Goal: Check status: Check status

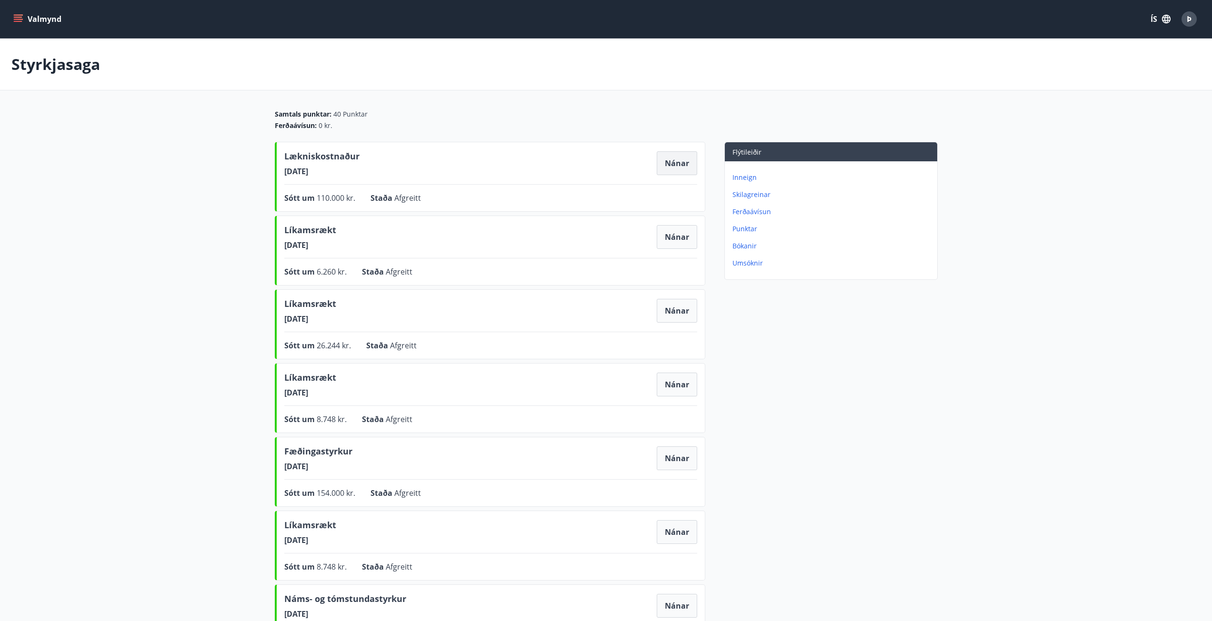
click at [696, 152] on button "Nánar" at bounding box center [677, 163] width 40 height 24
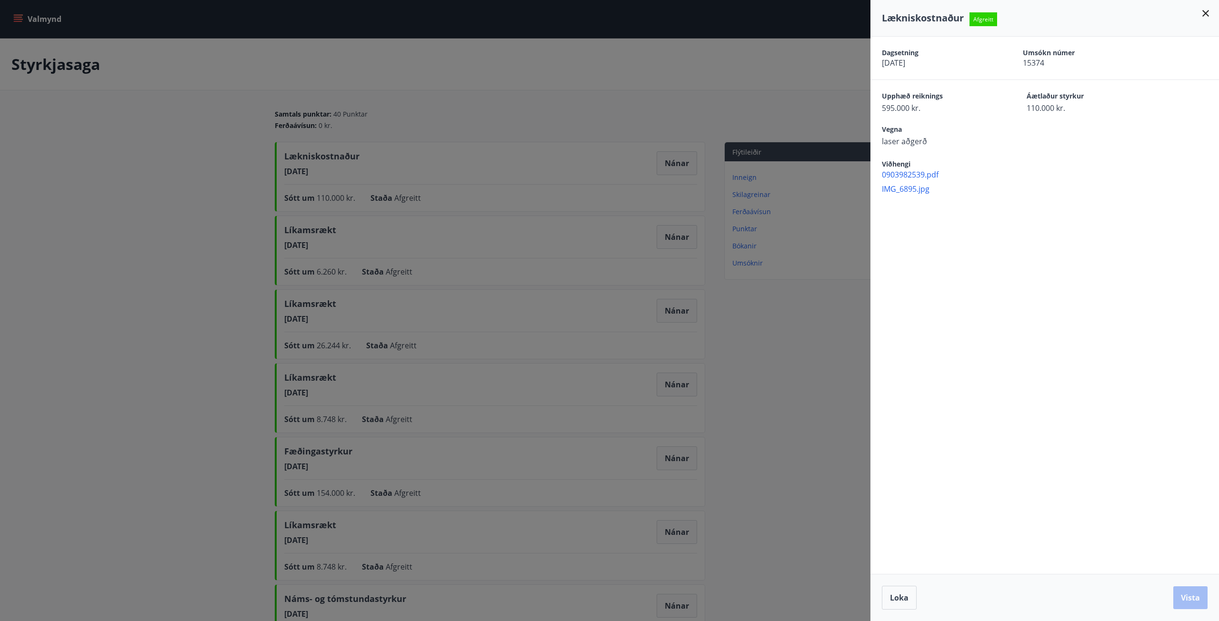
click at [684, 240] on div at bounding box center [609, 310] width 1219 height 621
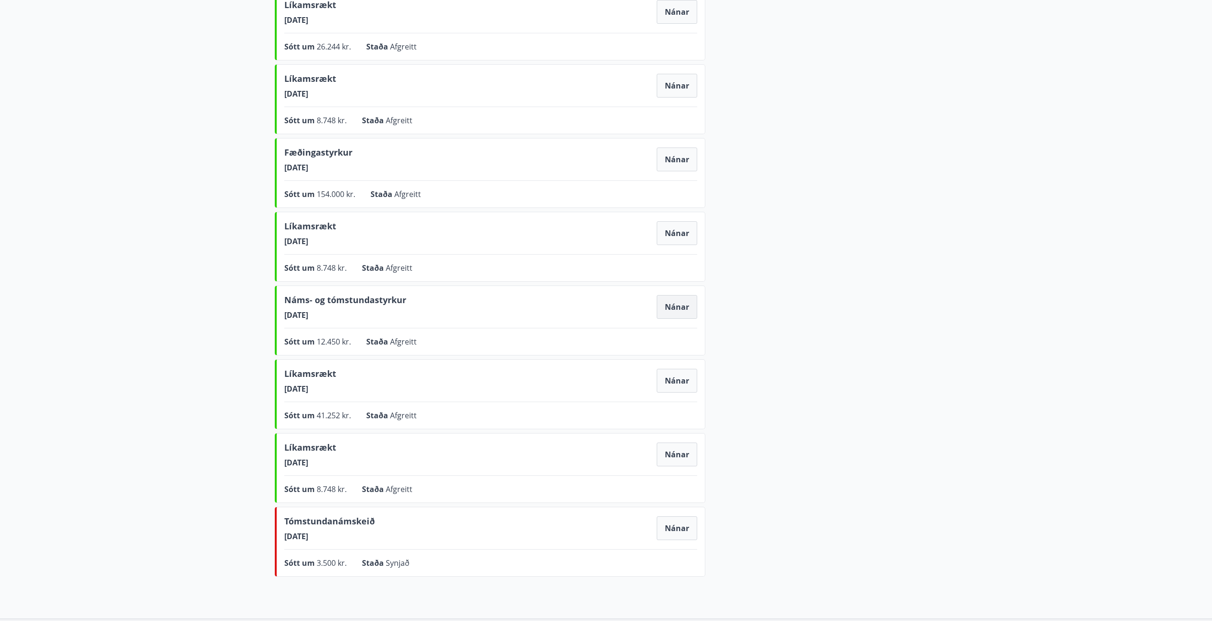
scroll to position [377, 0]
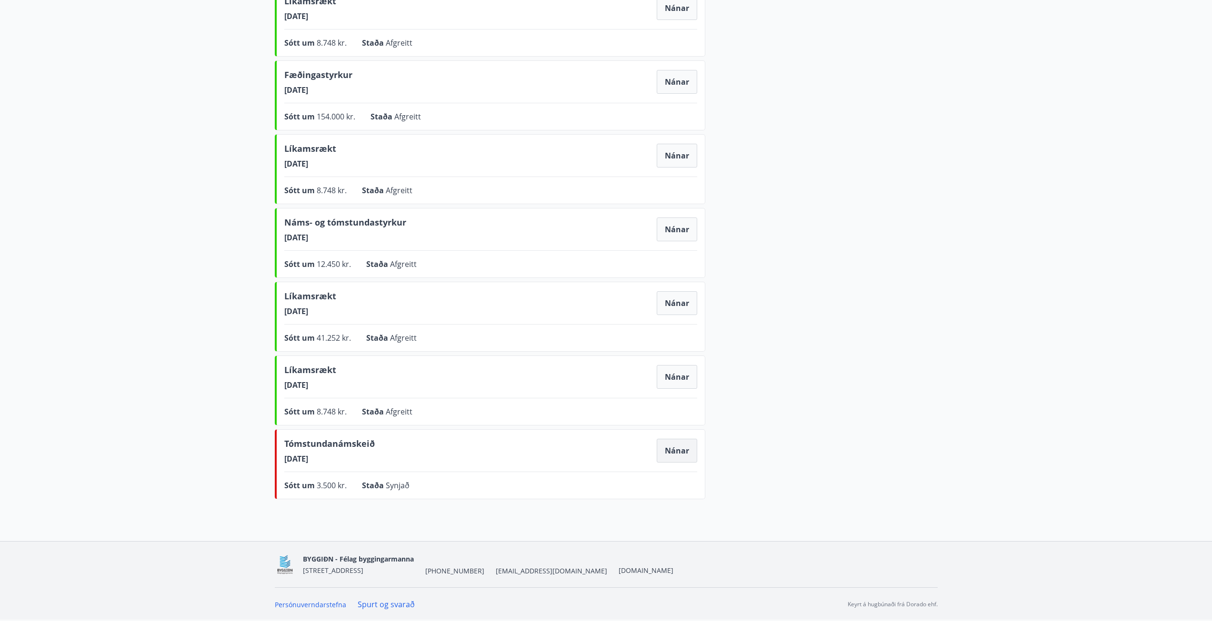
click at [681, 448] on button "Nánar" at bounding box center [677, 451] width 40 height 24
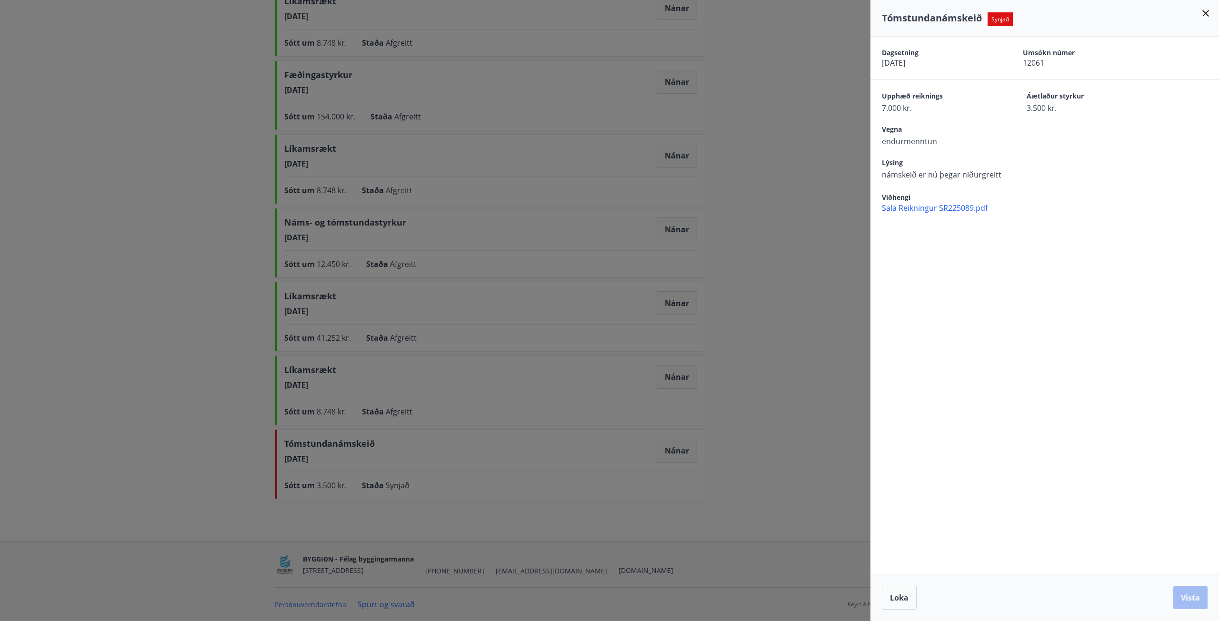
click at [803, 199] on div at bounding box center [609, 310] width 1219 height 621
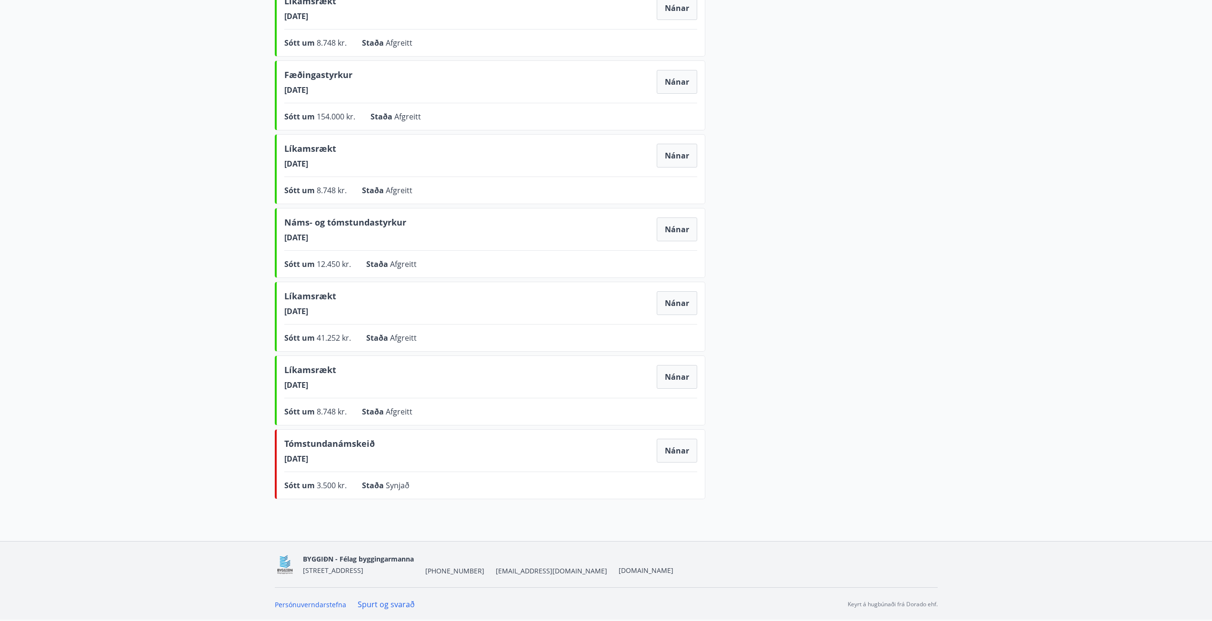
click at [128, 222] on main "Styrkjasaga Samtals punktar : 40 Punktar Ferðaávísun : 0 kr. Lækniskostnaður [D…" at bounding box center [606, 82] width 1212 height 841
click at [668, 448] on button "Nánar" at bounding box center [677, 451] width 40 height 24
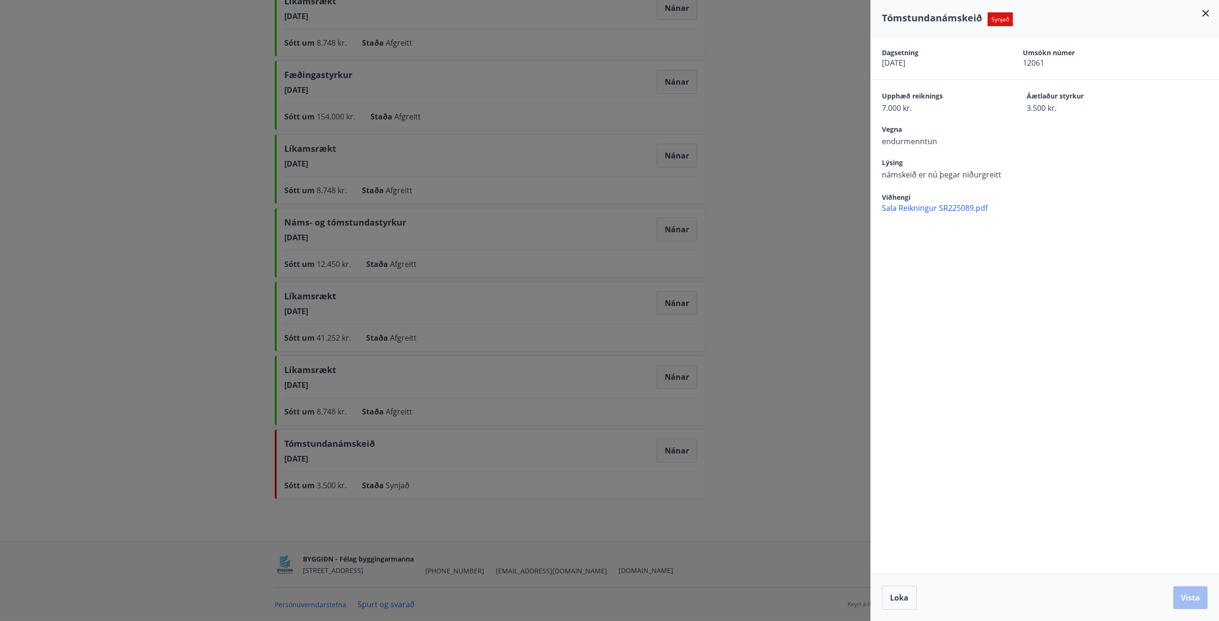
click at [157, 344] on div at bounding box center [609, 310] width 1219 height 621
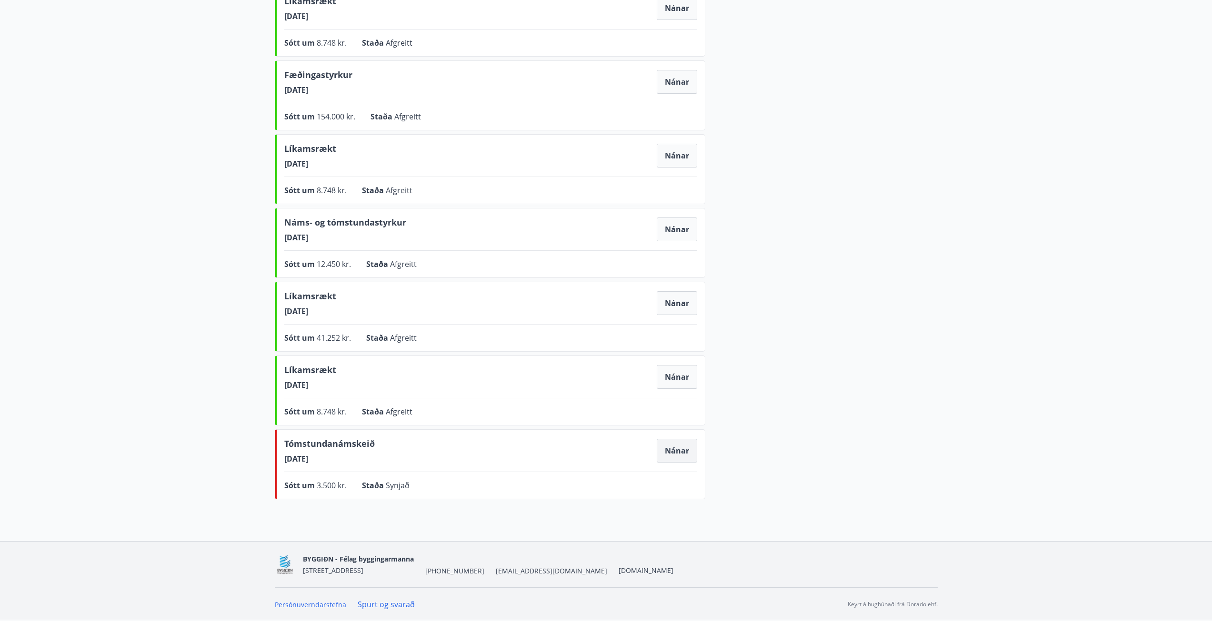
click at [679, 449] on button "Nánar" at bounding box center [677, 451] width 40 height 24
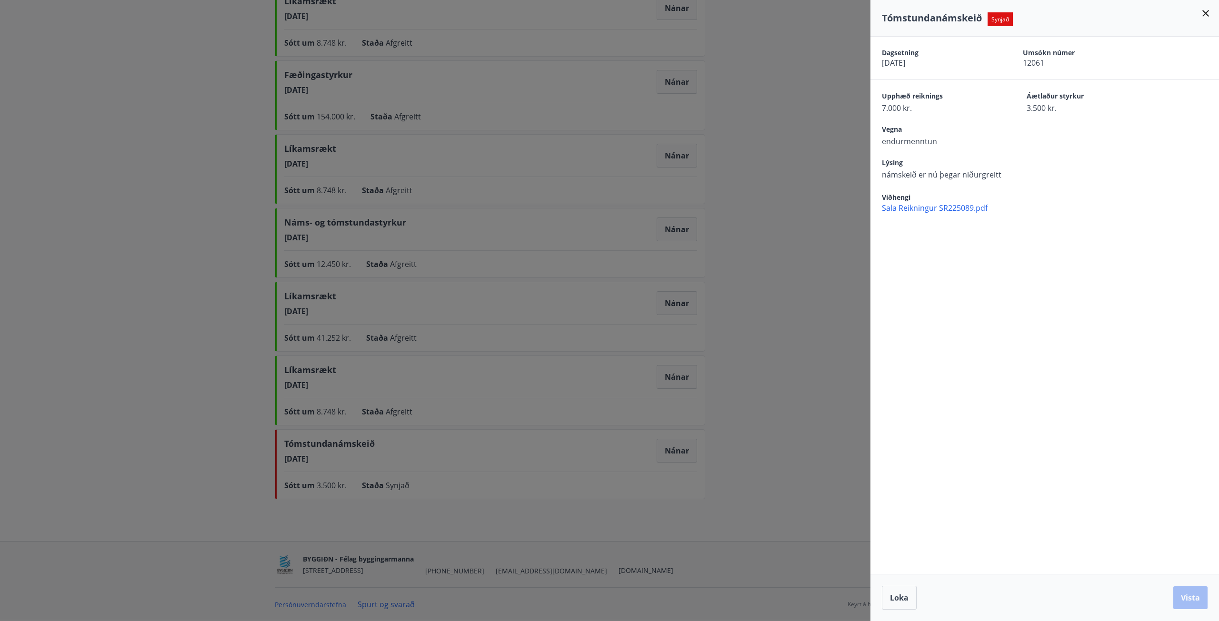
click at [766, 346] on div at bounding box center [609, 310] width 1219 height 621
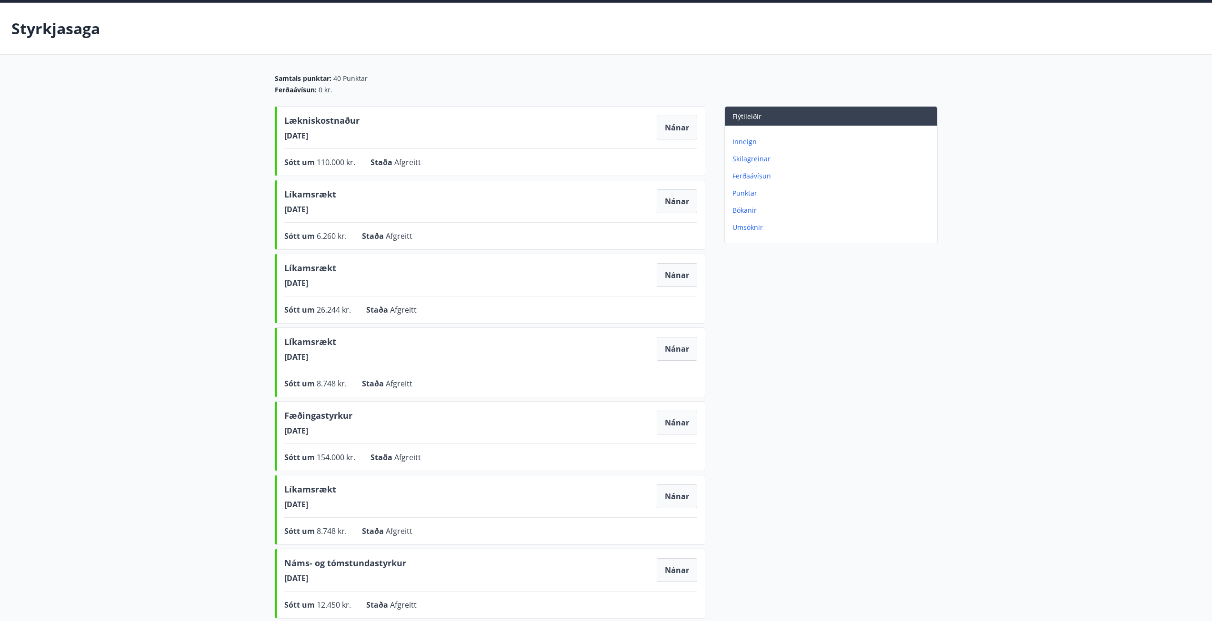
scroll to position [0, 0]
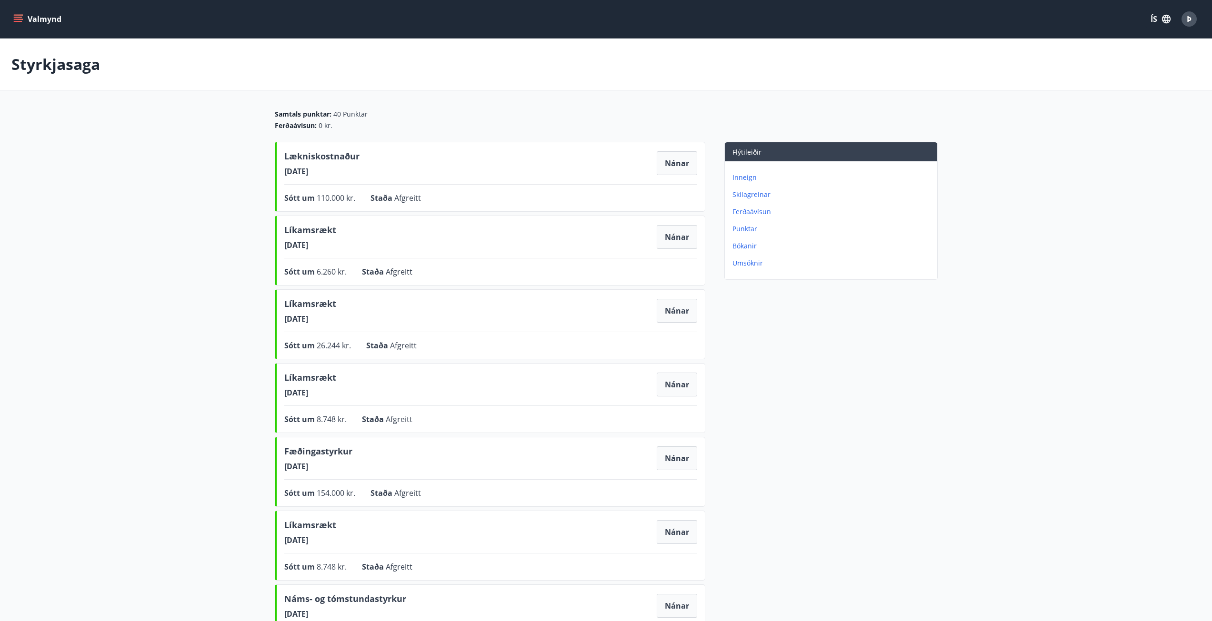
click at [20, 17] on icon "menu" at bounding box center [18, 17] width 9 height 1
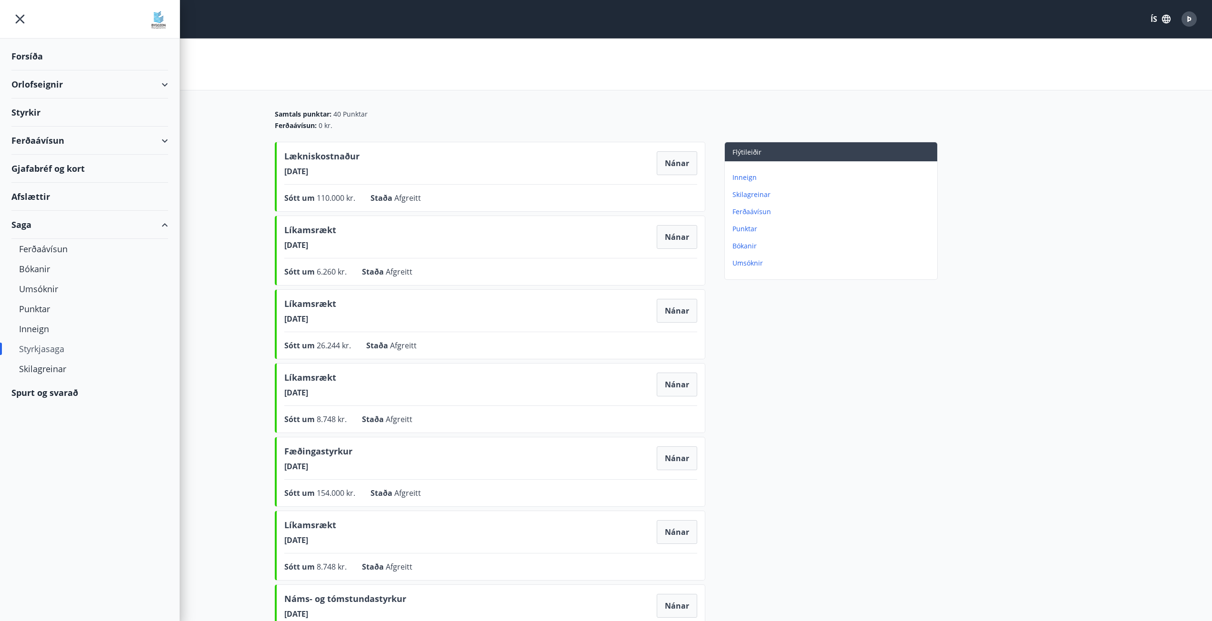
click at [23, 58] on div "Forsíða" at bounding box center [89, 56] width 157 height 28
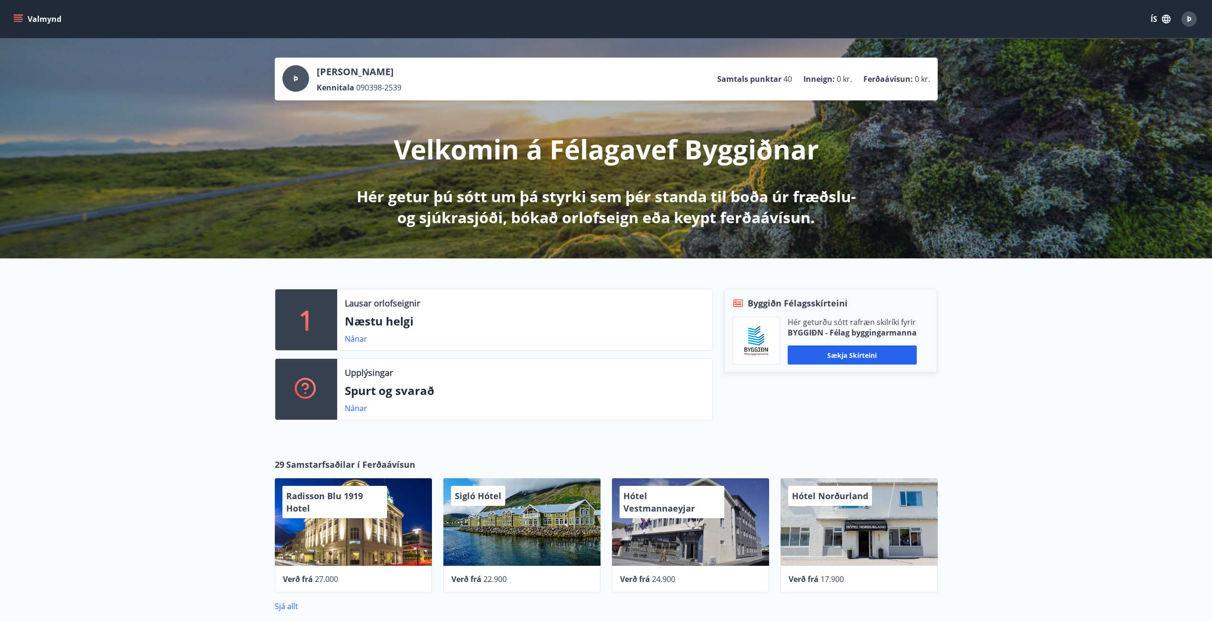
click at [15, 16] on icon "menu" at bounding box center [18, 19] width 10 height 10
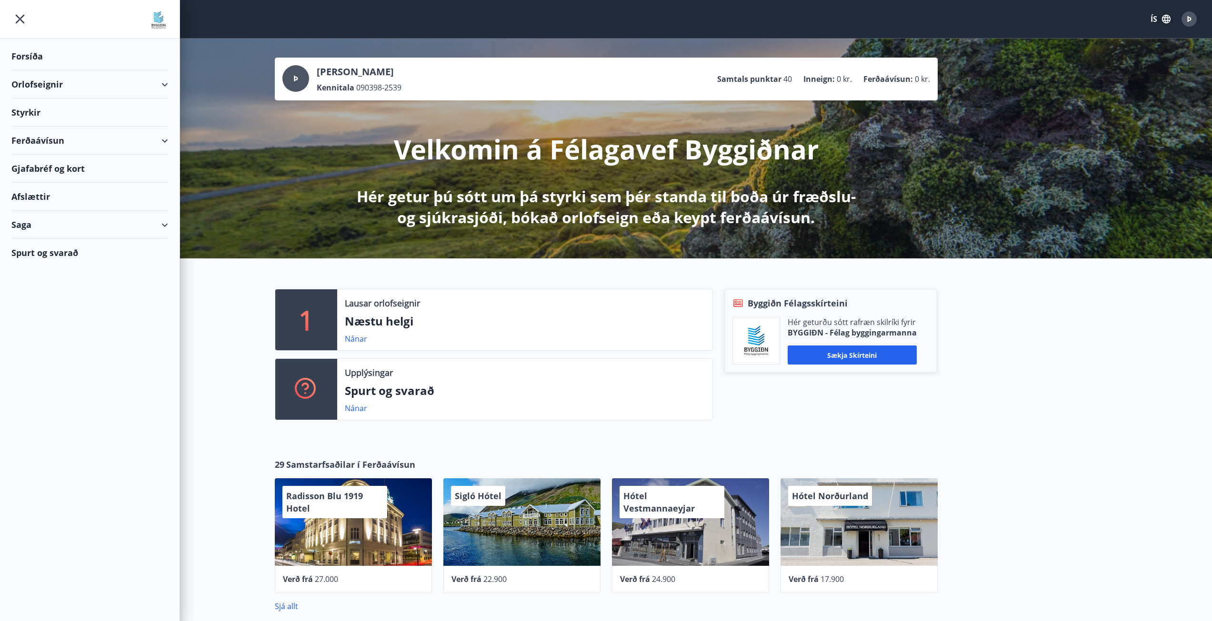
click at [34, 219] on div "Saga" at bounding box center [89, 225] width 157 height 28
click at [37, 349] on div "Styrkjasaga" at bounding box center [89, 349] width 141 height 20
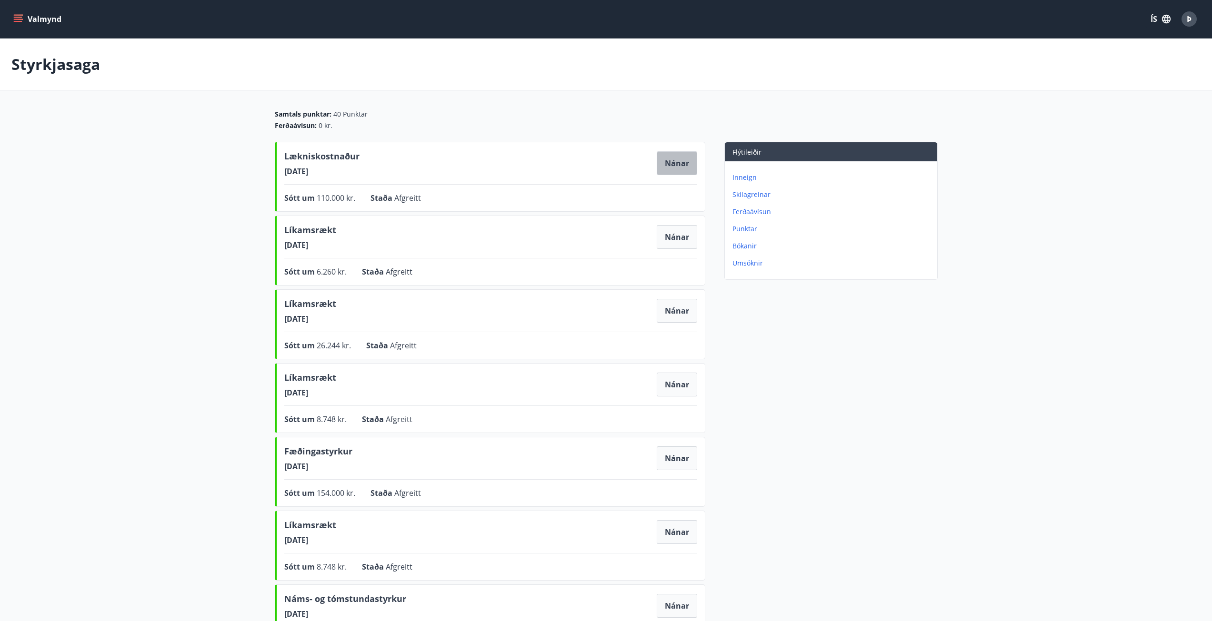
click at [691, 159] on button "Nánar" at bounding box center [677, 163] width 40 height 24
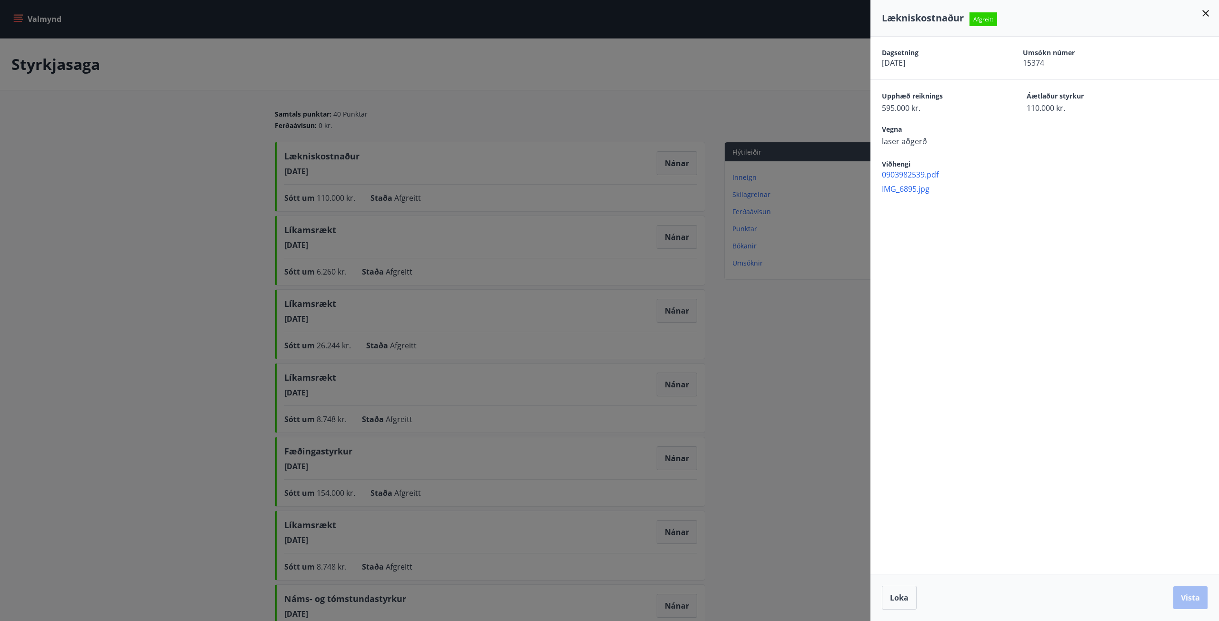
click at [200, 139] on div at bounding box center [609, 310] width 1219 height 621
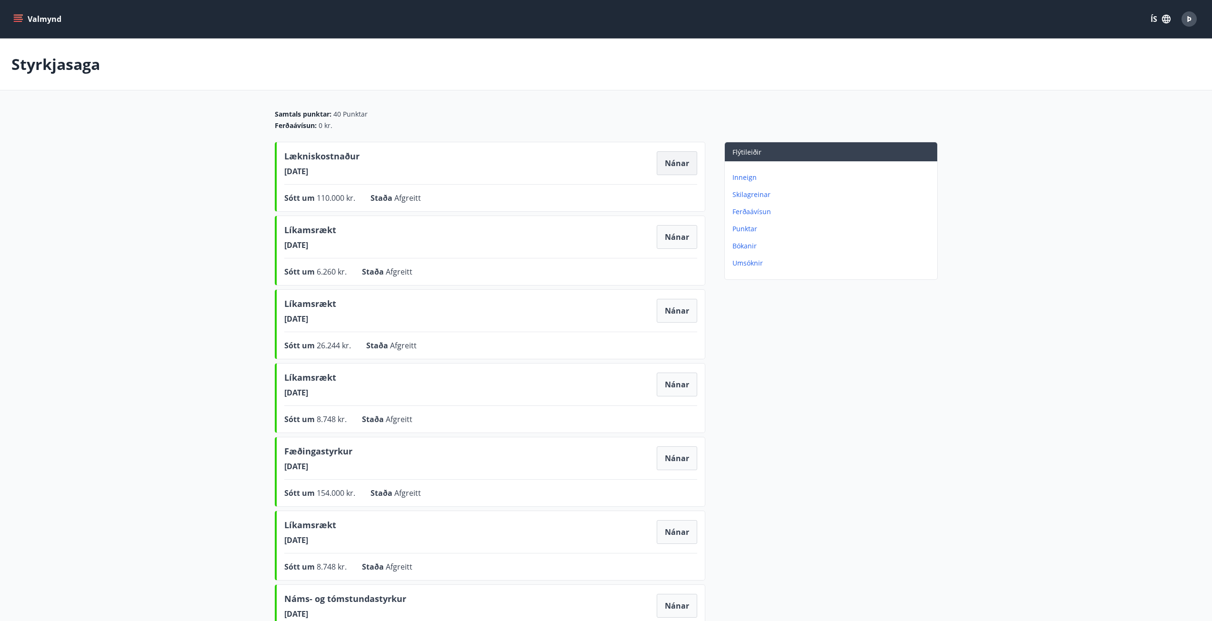
click at [682, 158] on button "Nánar" at bounding box center [677, 163] width 40 height 24
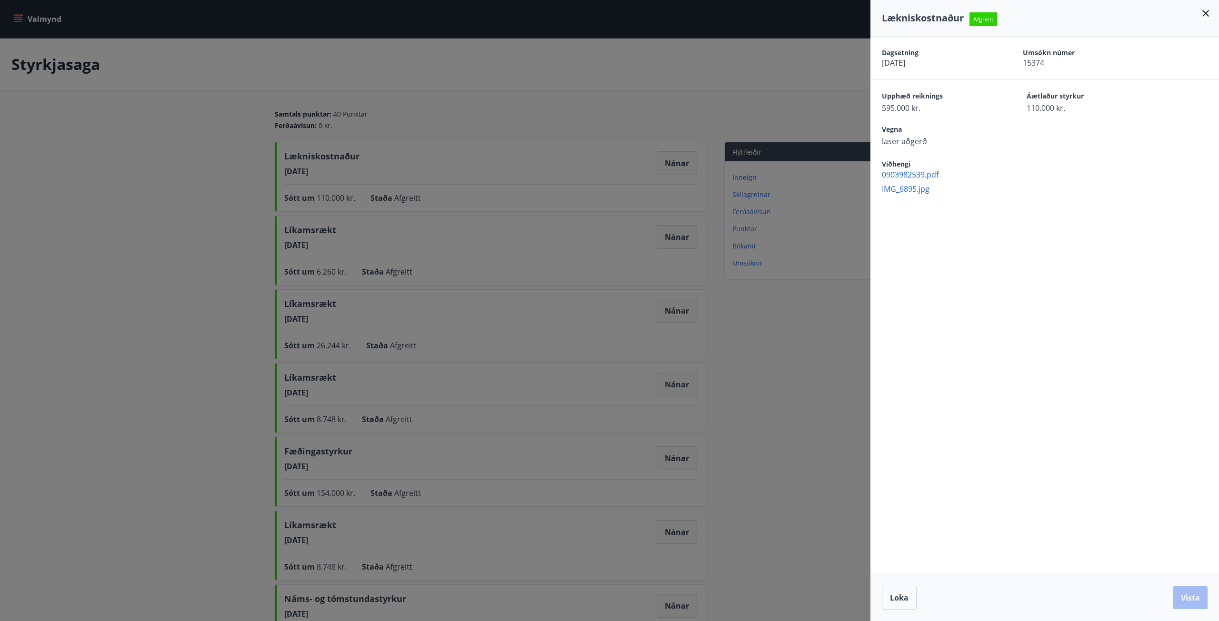
click at [60, 228] on div at bounding box center [609, 310] width 1219 height 621
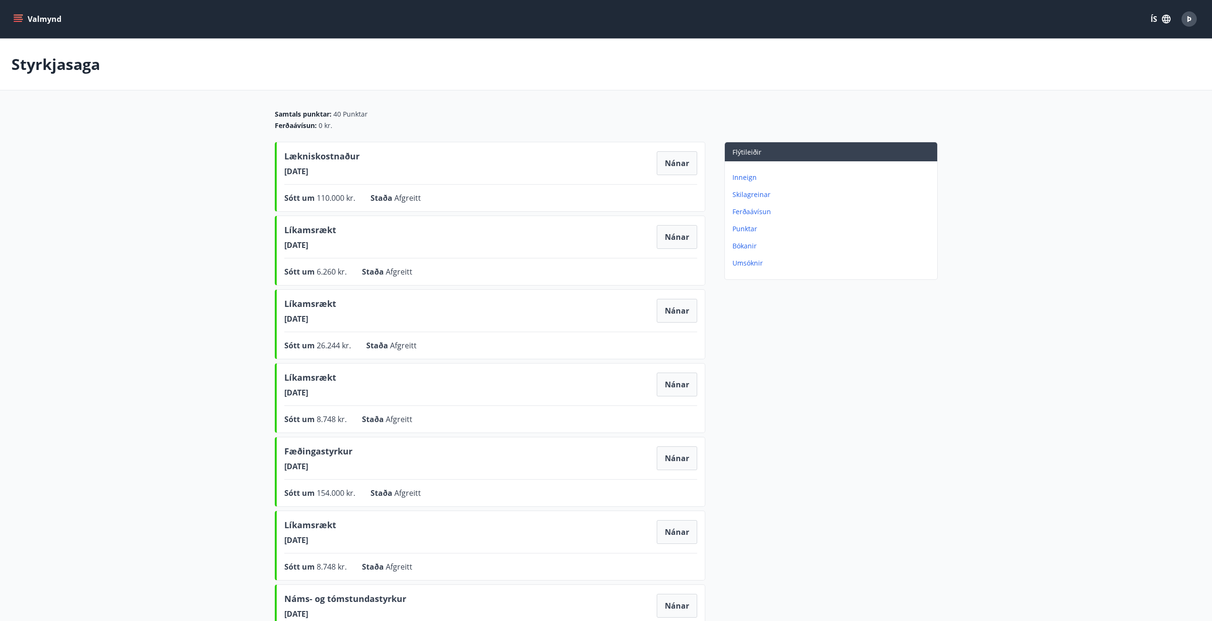
click at [121, 368] on main "Styrkjasaga Samtals punktar : 40 Punktar Ferðaávísun : 0 kr. Lækniskostnaður [D…" at bounding box center [606, 459] width 1212 height 841
